Goal: Information Seeking & Learning: Find contact information

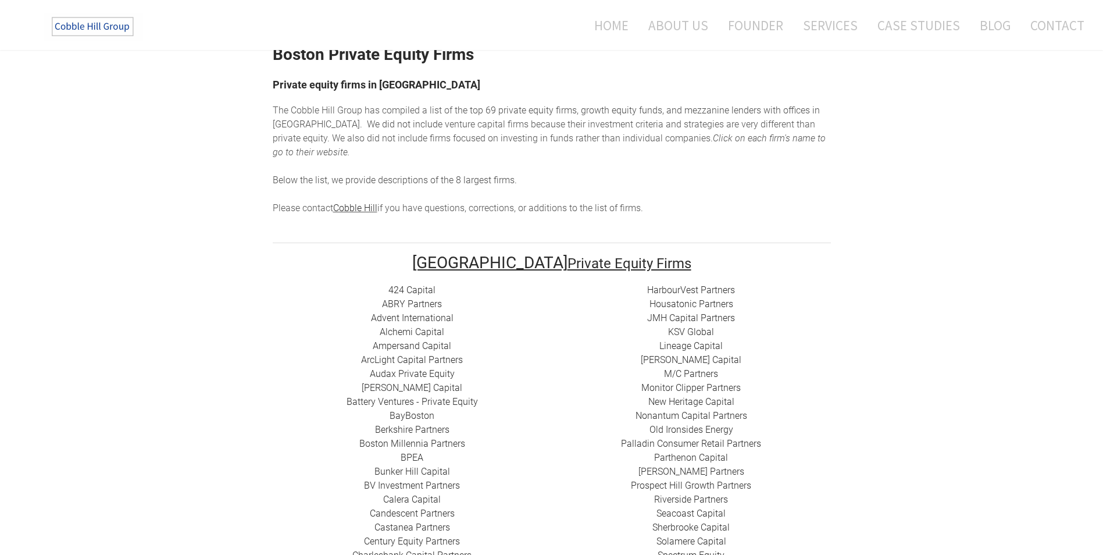
scroll to position [116, 0]
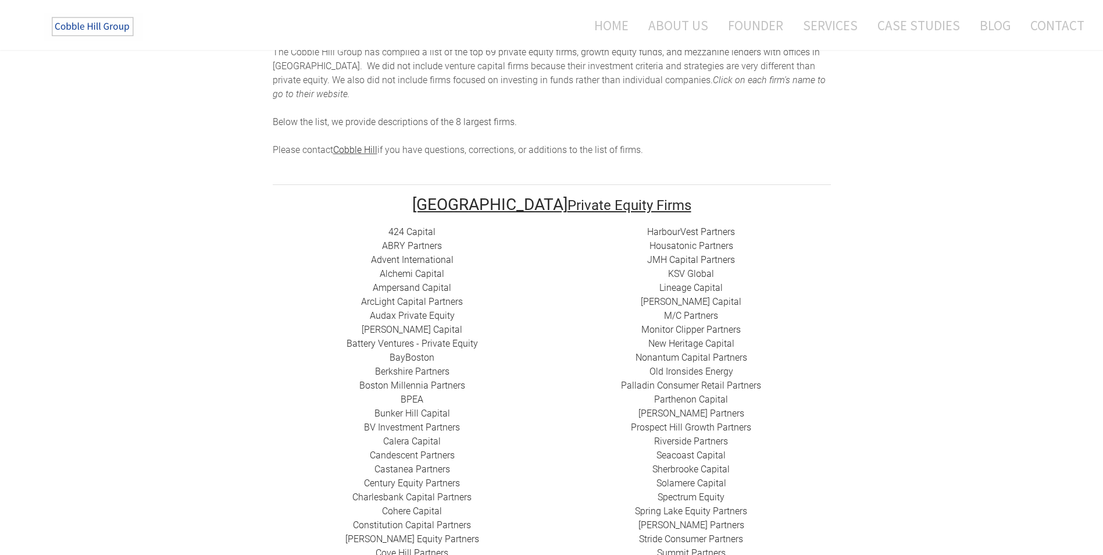
click at [686, 226] on link "HarbourVest Partners" at bounding box center [691, 231] width 88 height 11
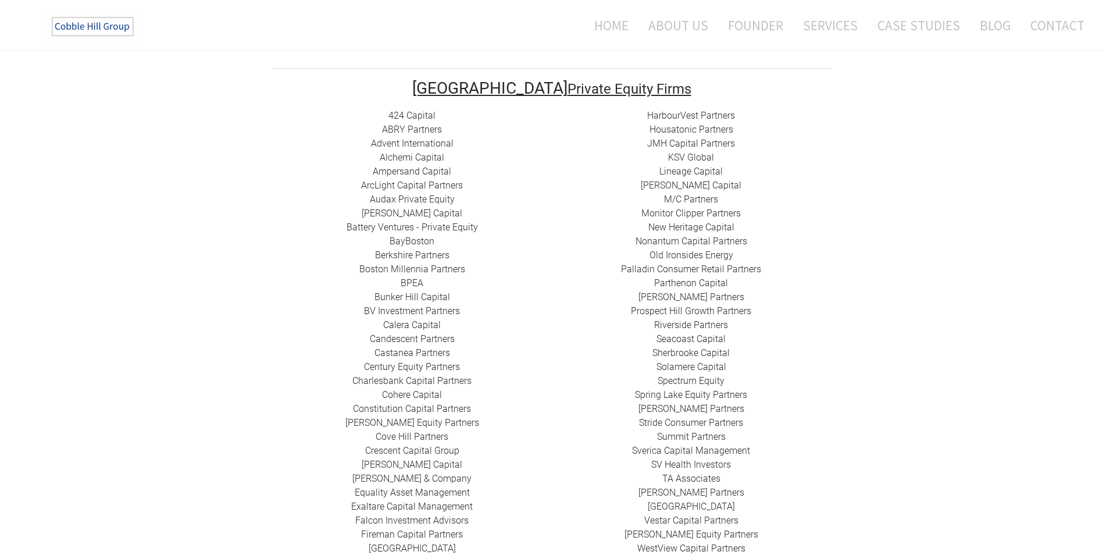
scroll to position [291, 0]
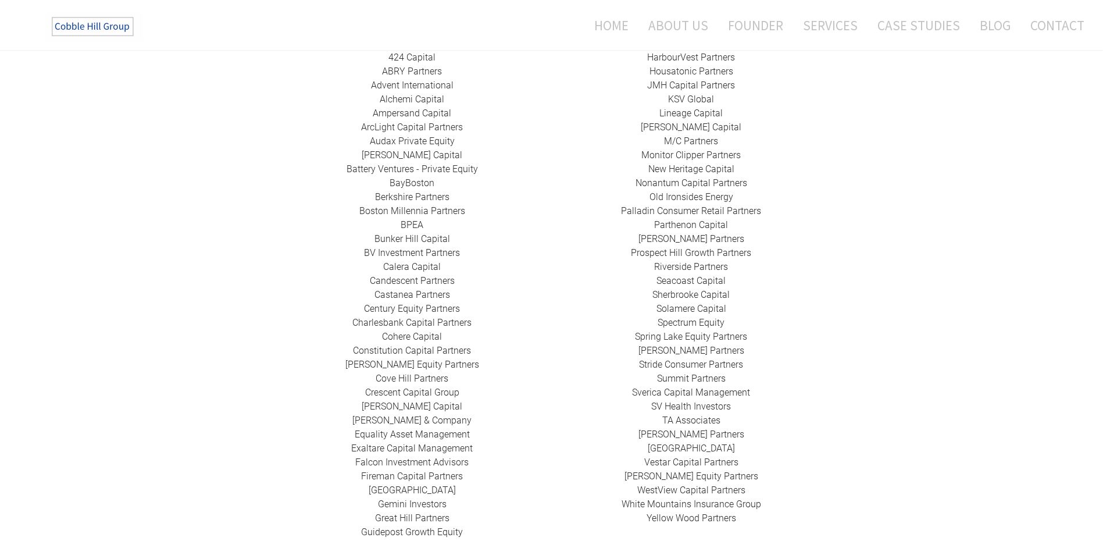
click at [425, 317] on link "Charlesbank Capital Partners" at bounding box center [411, 322] width 119 height 11
click at [407, 498] on link "Gemini Investors" at bounding box center [412, 503] width 69 height 11
click at [684, 191] on link "​Old Ironsides Energy" at bounding box center [692, 196] width 84 height 11
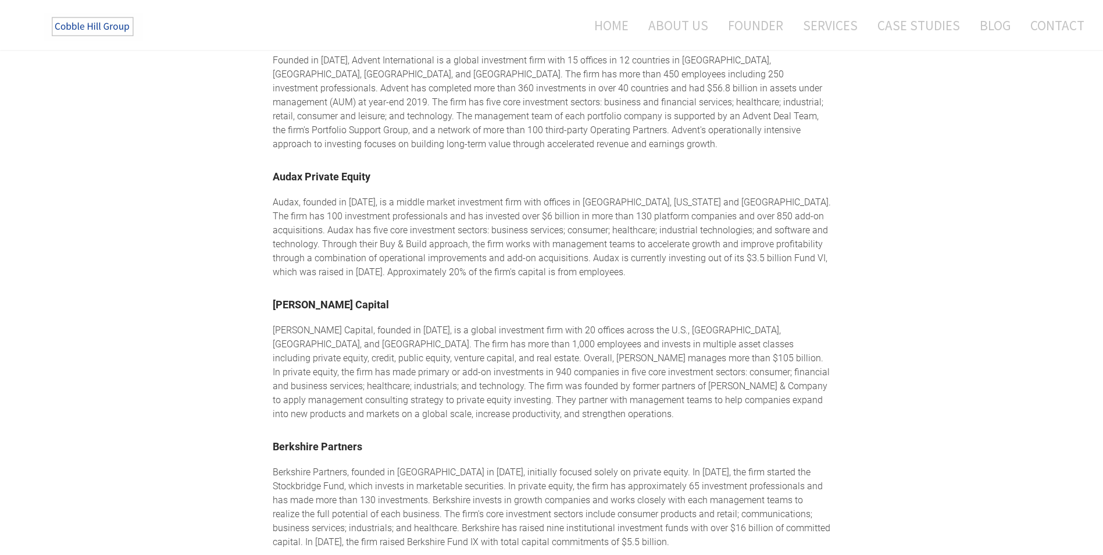
scroll to position [1105, 0]
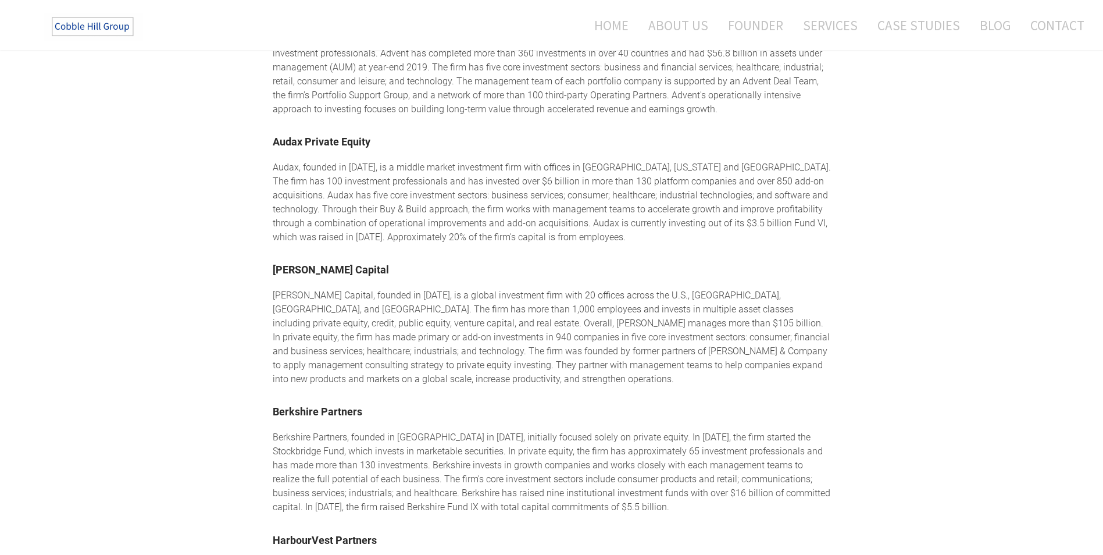
click at [300, 265] on link "​[PERSON_NAME] Capital" at bounding box center [331, 269] width 116 height 12
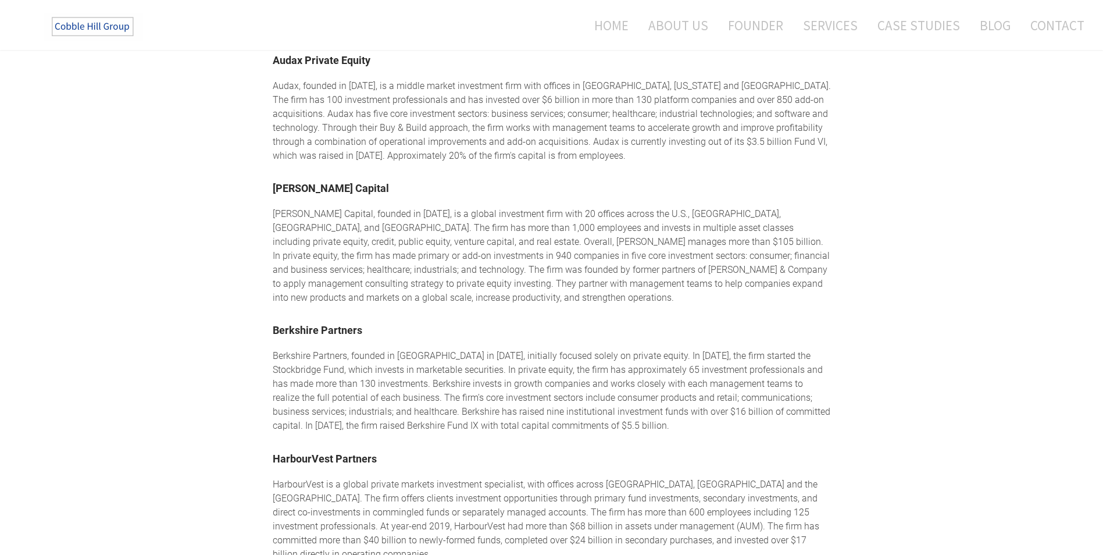
scroll to position [1221, 0]
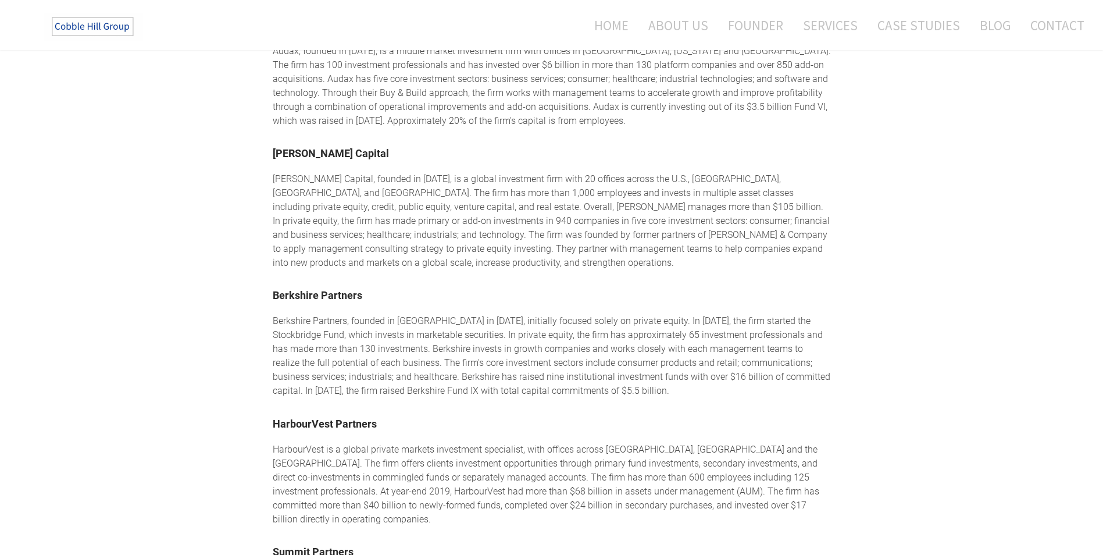
click at [309, 289] on link "Berkshire Partners" at bounding box center [318, 295] width 90 height 12
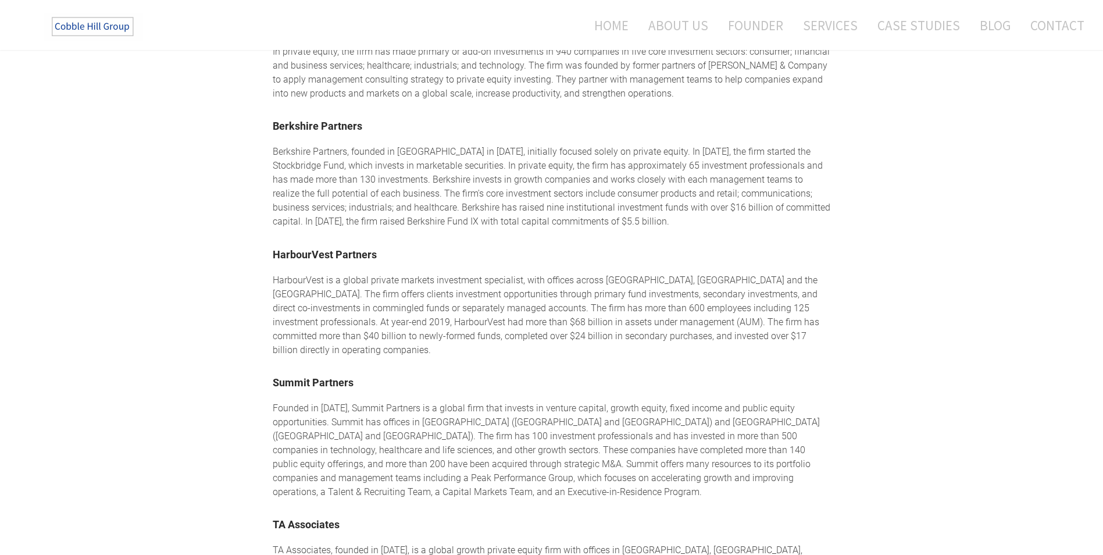
scroll to position [1512, 0]
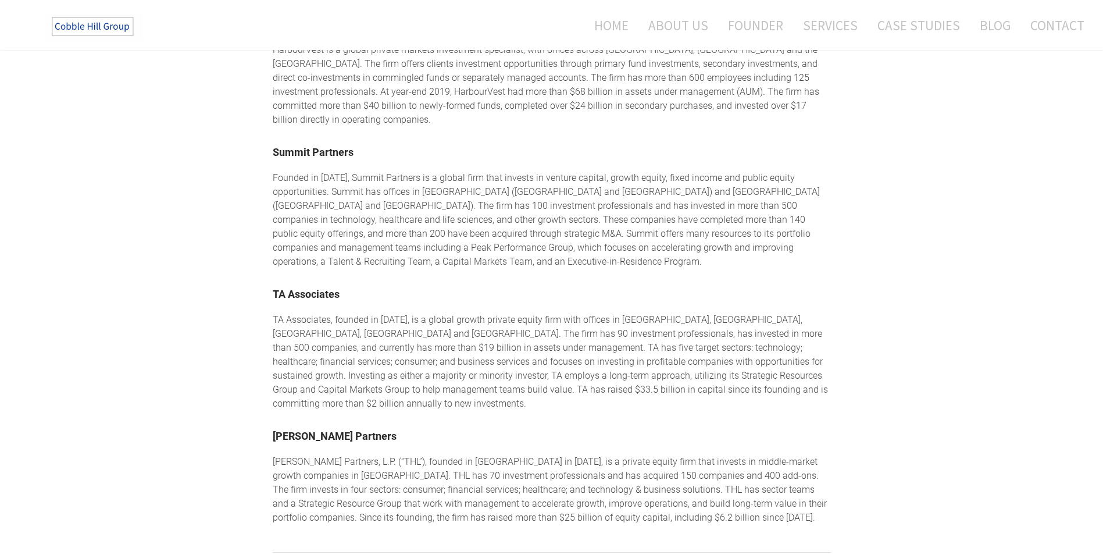
scroll to position [1621, 0]
